Goal: Task Accomplishment & Management: Complete application form

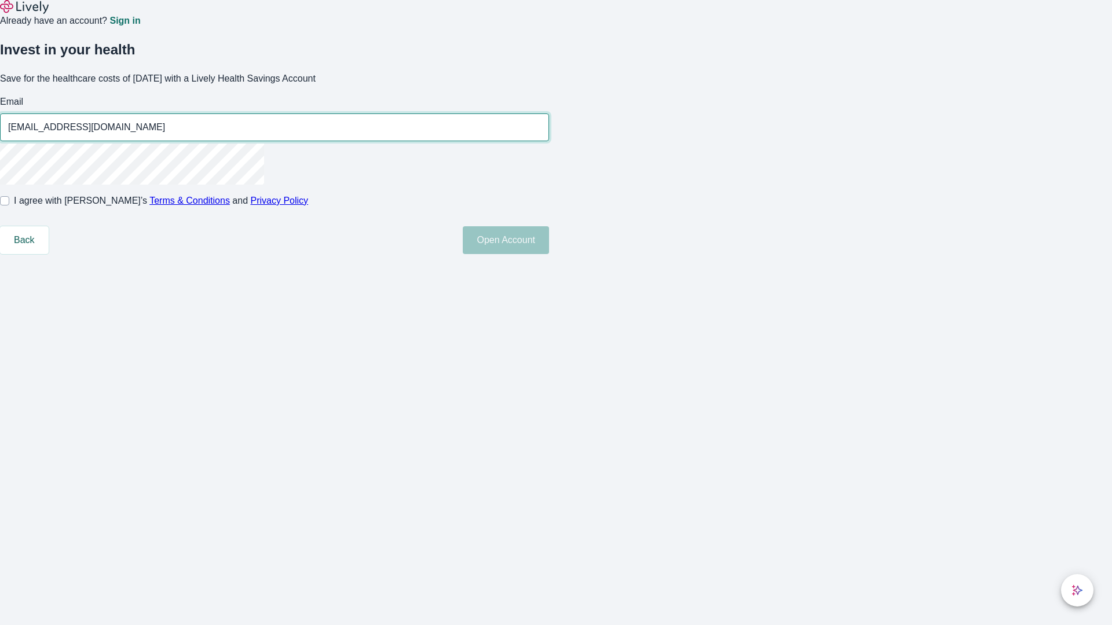
type input "[EMAIL_ADDRESS][DOMAIN_NAME]"
click at [9, 206] on input "I agree with Lively’s Terms & Conditions and Privacy Policy" at bounding box center [4, 200] width 9 height 9
checkbox input "true"
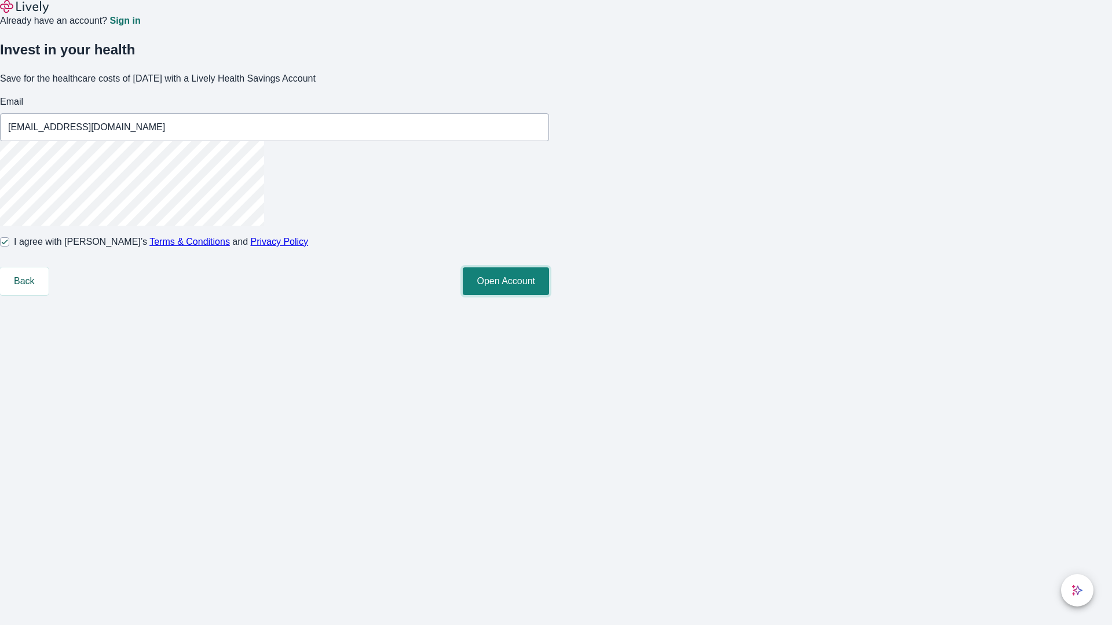
click at [549, 295] on button "Open Account" at bounding box center [506, 282] width 86 height 28
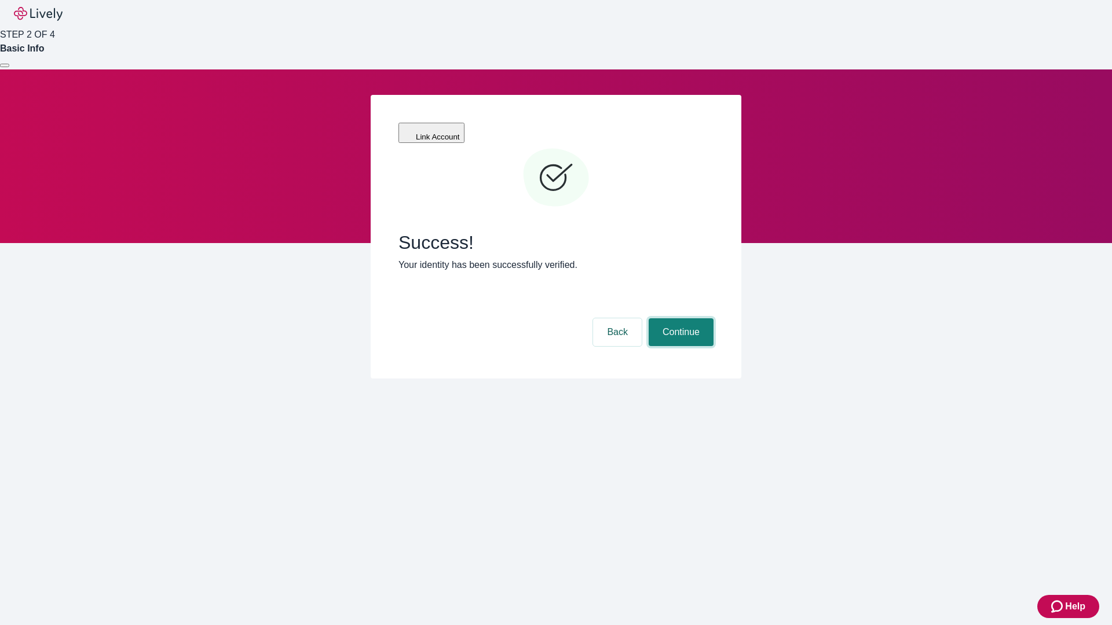
click at [679, 319] on button "Continue" at bounding box center [681, 333] width 65 height 28
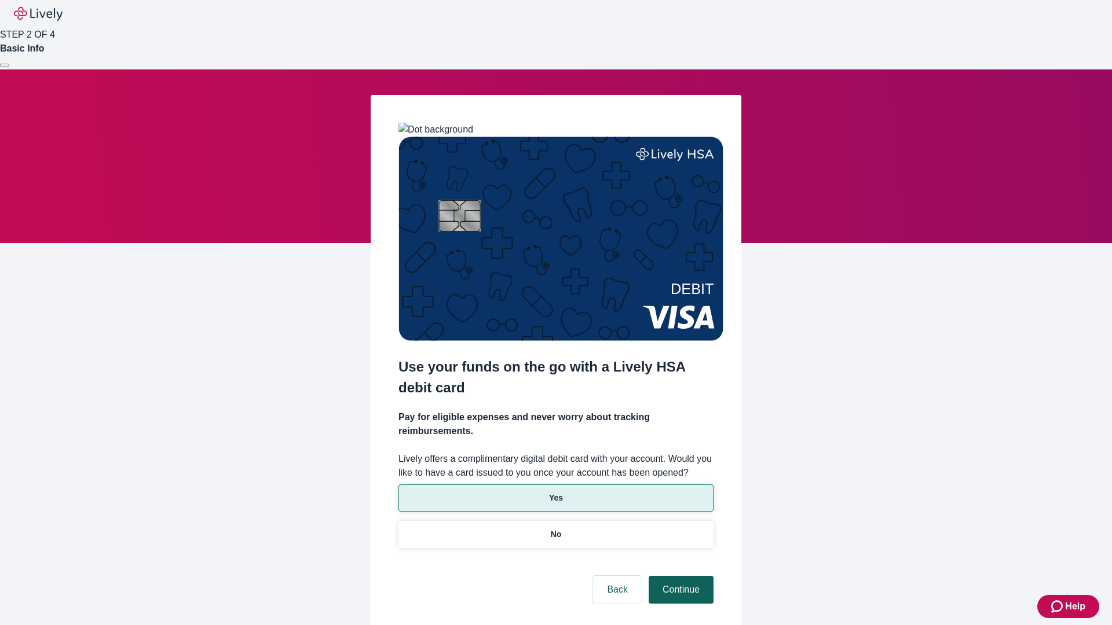
click at [555, 529] on p "No" at bounding box center [556, 535] width 11 height 12
click at [679, 576] on button "Continue" at bounding box center [681, 590] width 65 height 28
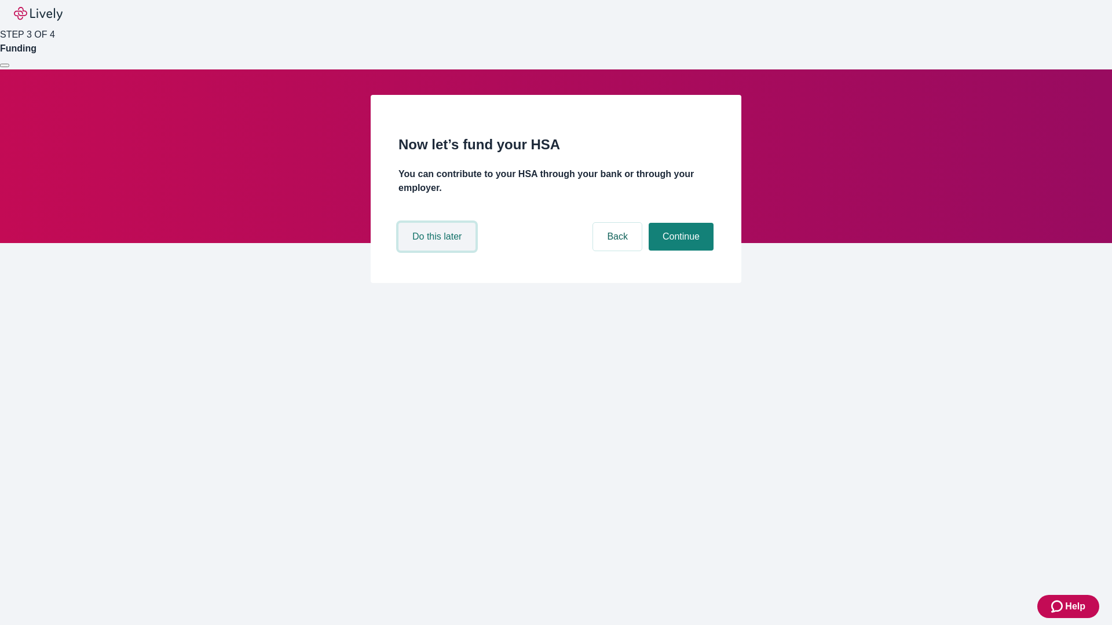
click at [438, 251] on button "Do this later" at bounding box center [436, 237] width 77 height 28
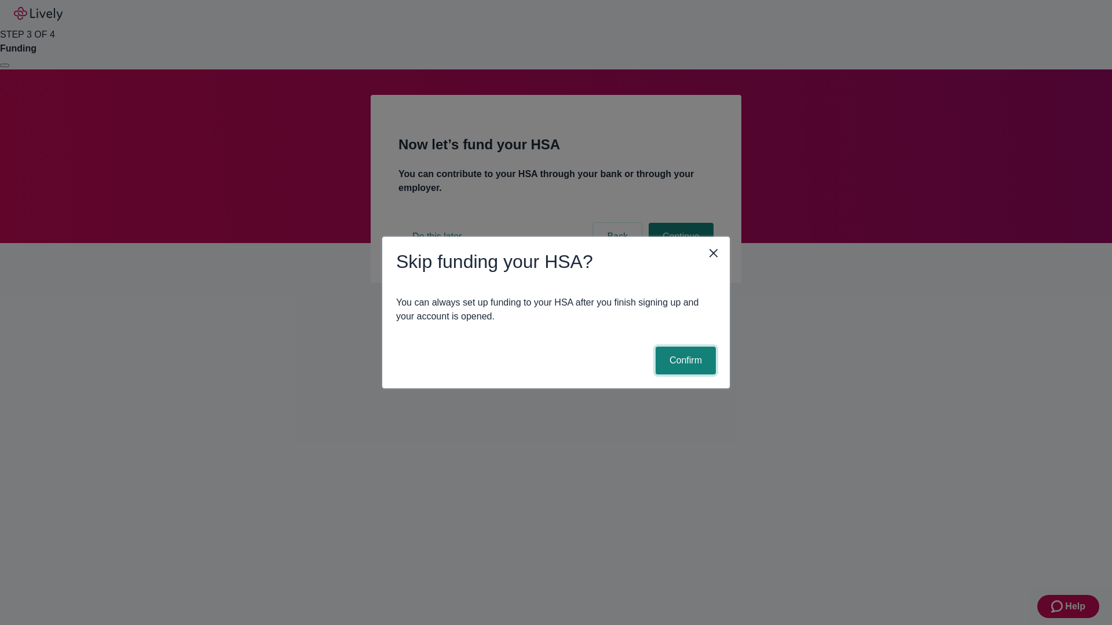
click at [684, 361] on button "Confirm" at bounding box center [686, 361] width 60 height 28
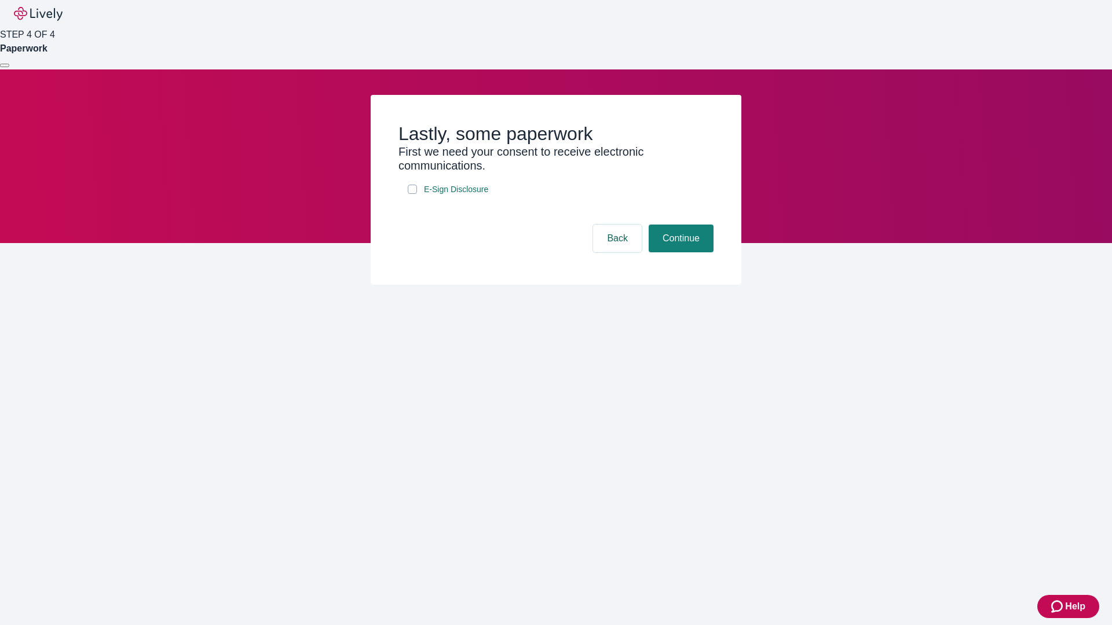
click at [412, 194] on input "E-Sign Disclosure" at bounding box center [412, 189] width 9 height 9
checkbox input "true"
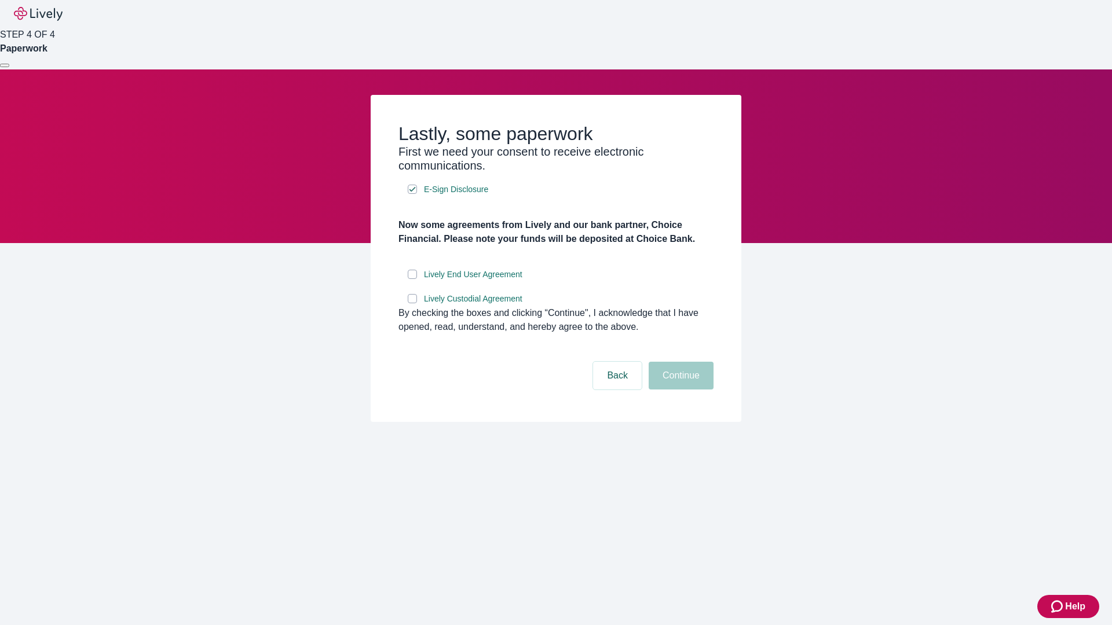
click at [412, 279] on input "Lively End User Agreement" at bounding box center [412, 274] width 9 height 9
checkbox input "true"
click at [412, 303] on input "Lively Custodial Agreement" at bounding box center [412, 298] width 9 height 9
checkbox input "true"
click at [679, 390] on button "Continue" at bounding box center [681, 376] width 65 height 28
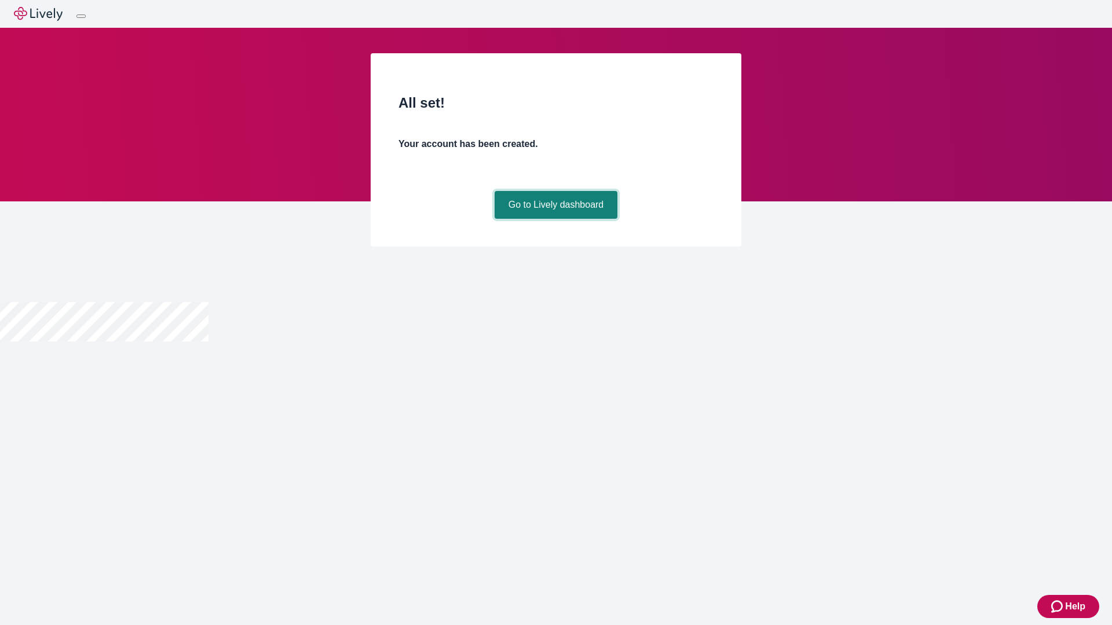
click at [555, 219] on link "Go to Lively dashboard" at bounding box center [556, 205] width 123 height 28
